Goal: Task Accomplishment & Management: Use online tool/utility

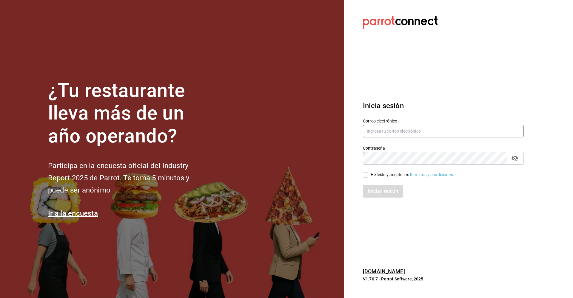
type input "[EMAIL_ADDRESS][DOMAIN_NAME]"
drag, startPoint x: 366, startPoint y: 175, endPoint x: 361, endPoint y: 182, distance: 7.9
click at [277, 176] on input "He leído y acepto los Términos y condiciones." at bounding box center [365, 174] width 5 height 5
checkbox input "true"
click at [277, 197] on button "Iniciar sesión" at bounding box center [383, 191] width 41 height 13
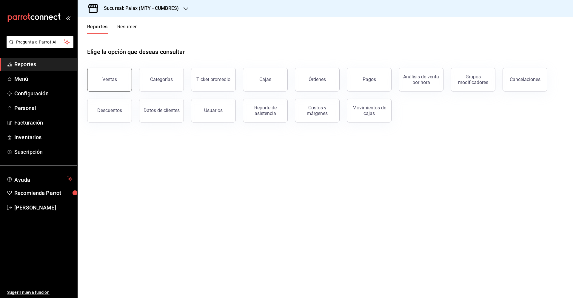
click at [116, 82] on div "Ventas" at bounding box center [109, 80] width 15 height 6
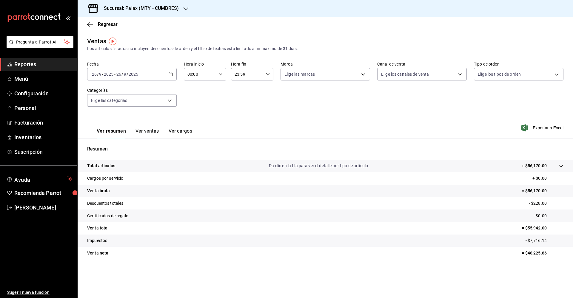
click at [220, 74] on icon "button" at bounding box center [220, 74] width 4 height 4
click at [193, 100] on span "07" at bounding box center [195, 100] width 12 height 5
type input "07:00"
click at [271, 113] on div at bounding box center [286, 149] width 573 height 298
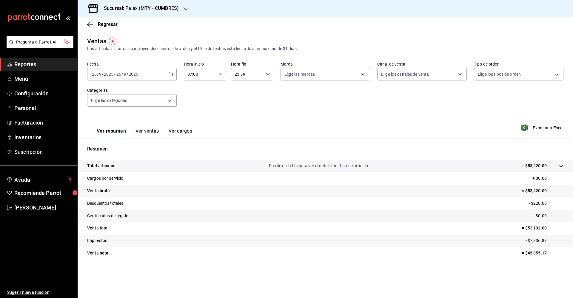
click at [185, 8] on icon "button" at bounding box center [185, 8] width 5 height 5
click at [126, 41] on span "Palax (MTY - GARZA SADA)" at bounding box center [128, 39] width 92 height 6
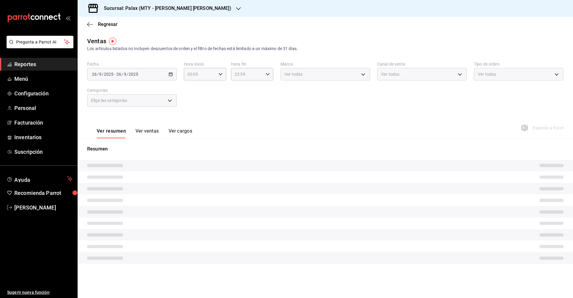
type input "07:00"
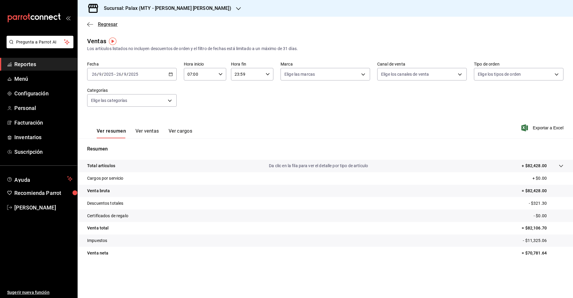
click at [90, 22] on icon "button" at bounding box center [90, 24] width 6 height 5
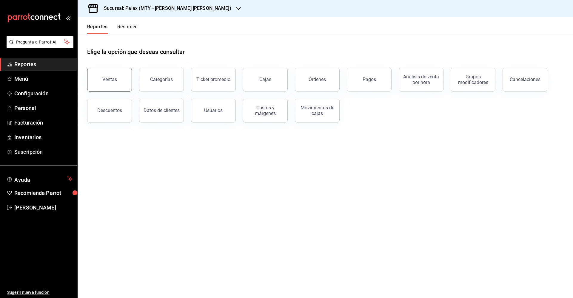
click at [116, 85] on button "Ventas" at bounding box center [109, 80] width 45 height 24
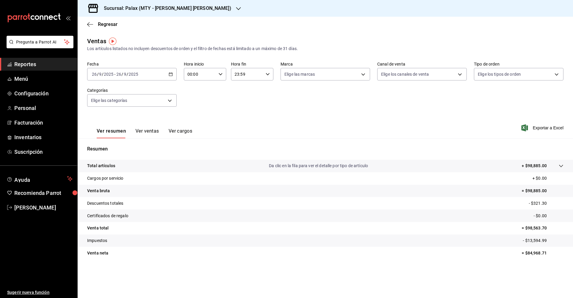
click at [220, 73] on icon "button" at bounding box center [220, 74] width 4 height 4
click at [192, 100] on span "07" at bounding box center [195, 100] width 12 height 5
type input "07:00"
